Goal: Information Seeking & Learning: Find specific fact

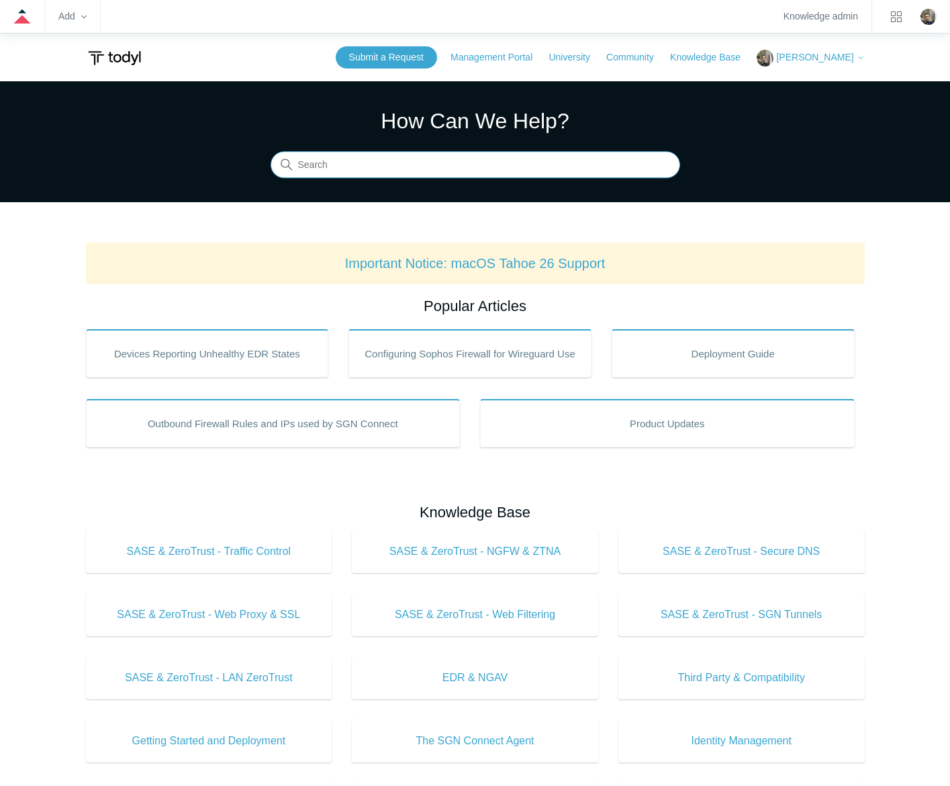
click at [431, 160] on input "Search" at bounding box center [476, 165] width 410 height 27
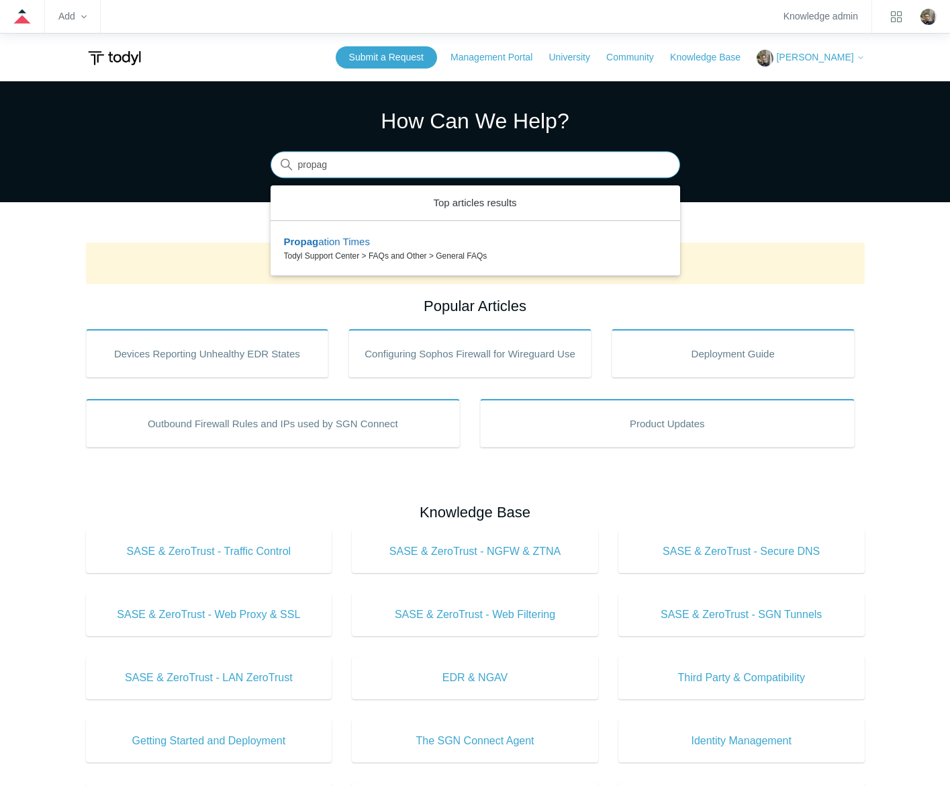
type input "propaga"
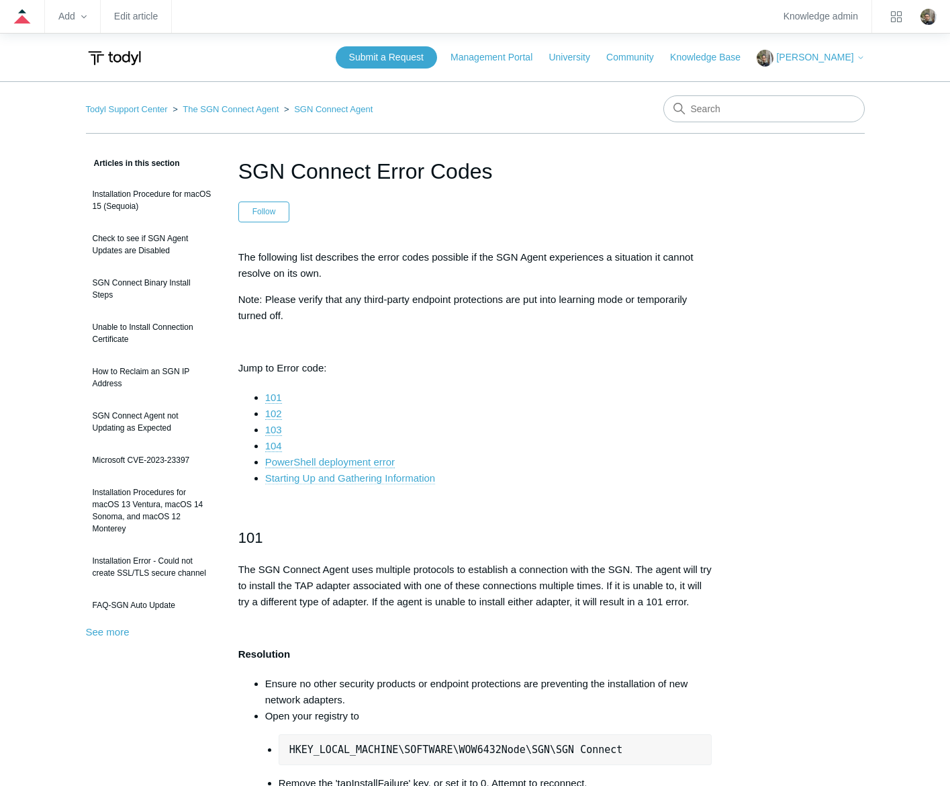
click at [409, 479] on link "Starting Up and Gathering Information" at bounding box center [350, 478] width 170 height 12
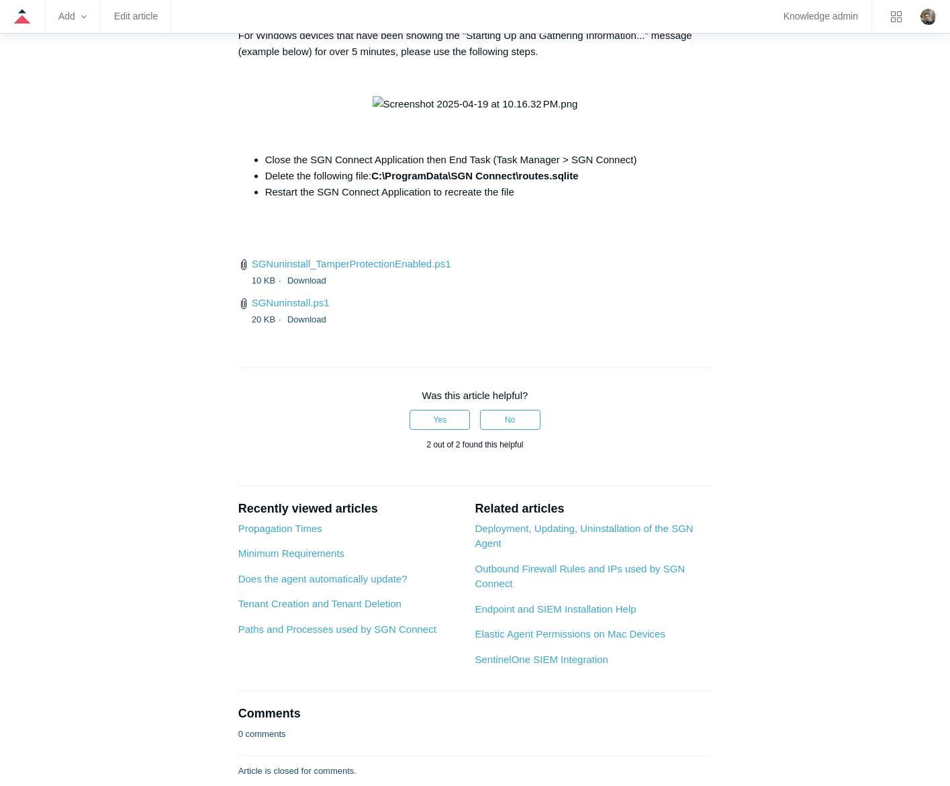
scroll to position [5104, 0]
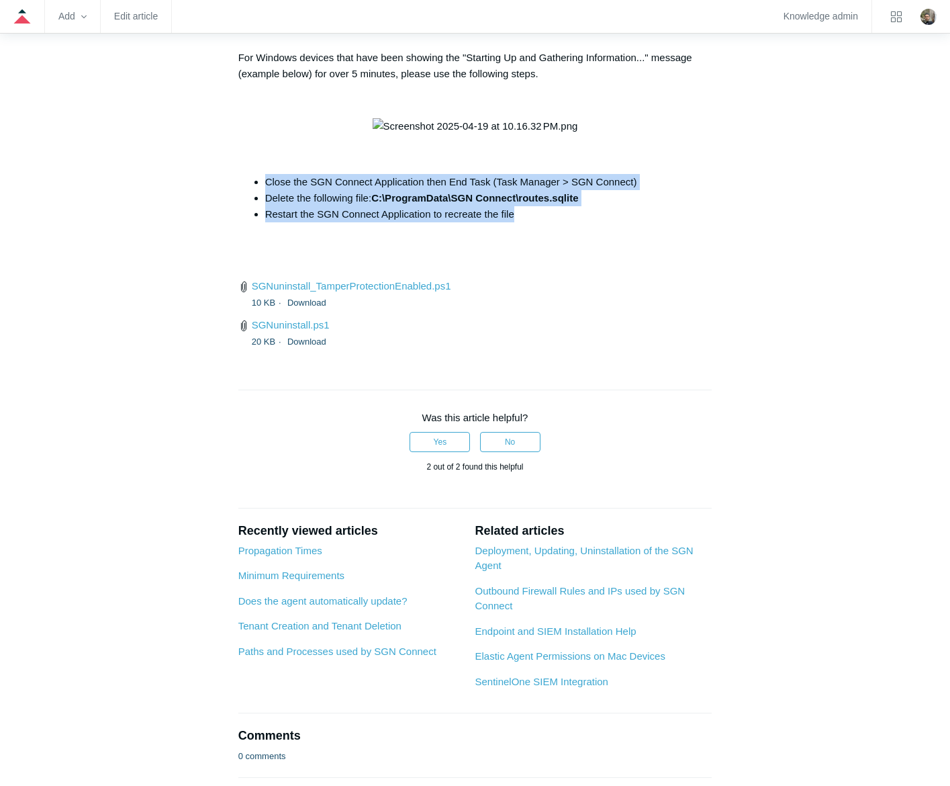
drag, startPoint x: 528, startPoint y: 428, endPoint x: 251, endPoint y: 383, distance: 280.3
copy ul "Close the SGN Connect Application then End Task (Task Manager > SGN Connect) De…"
